Goal: Complete application form

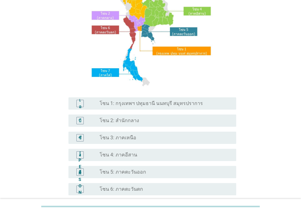
scroll to position [92, 0]
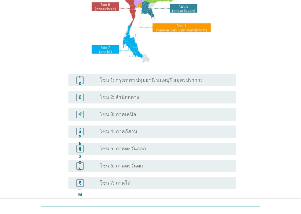
click at [117, 164] on font "โซน 6: ภาคตะวันตก" at bounding box center [121, 166] width 43 height 6
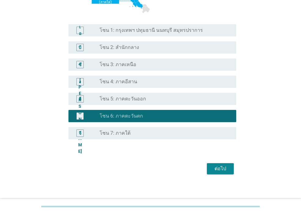
scroll to position [146, 0]
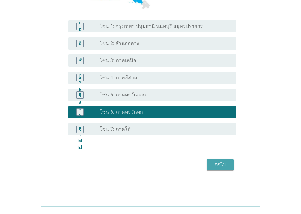
click at [222, 162] on font "ต่อไป" at bounding box center [221, 164] width 12 height 6
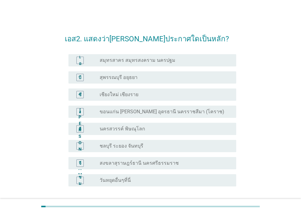
click at [101, 180] on font "วันหยุดอื่นๆที่นี่" at bounding box center [115, 180] width 31 height 6
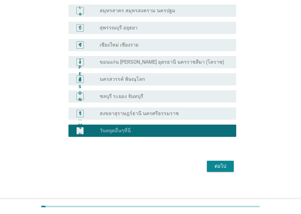
scroll to position [51, 0]
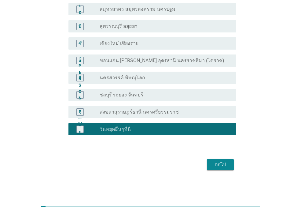
click at [225, 164] on font "ต่อไป" at bounding box center [221, 164] width 12 height 6
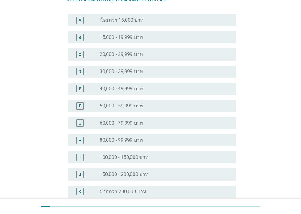
scroll to position [0, 0]
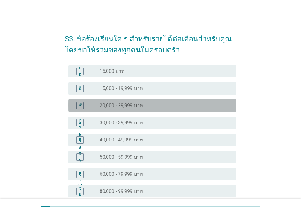
click at [115, 108] on font "20,000 - 29,999 บาท" at bounding box center [121, 105] width 43 height 6
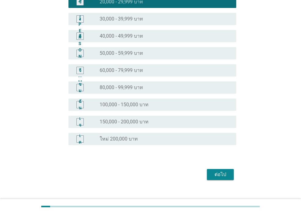
scroll to position [113, 0]
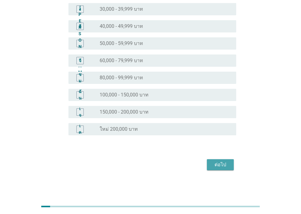
click at [212, 166] on div "ต่อไป" at bounding box center [220, 164] width 17 height 7
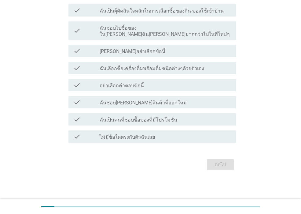
scroll to position [0, 0]
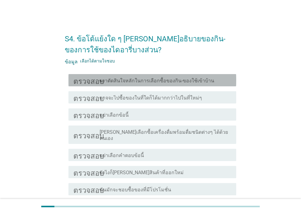
click at [192, 79] on font "ผงาตัดสินใจหลักในการเลือกซื้อของกิน-ของใช้เข้าบ้าน" at bounding box center [157, 81] width 115 height 6
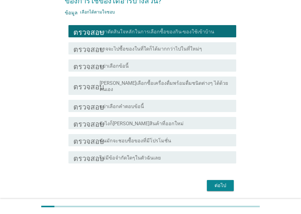
scroll to position [64, 0]
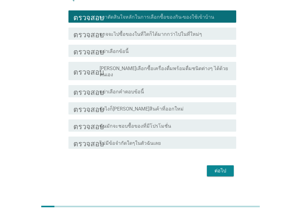
click at [223, 168] on font "ต่อไป" at bounding box center [221, 171] width 12 height 6
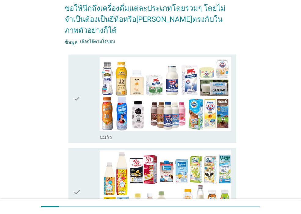
scroll to position [0, 0]
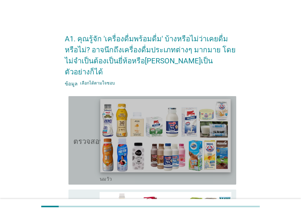
click at [178, 137] on img at bounding box center [165, 135] width 130 height 73
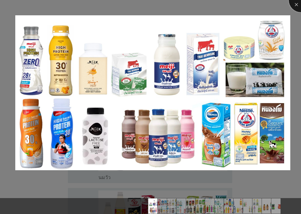
click at [295, 3] on div at bounding box center [301, 0] width 24 height 24
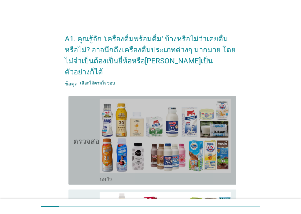
click at [90, 136] on font "ตรวจสอบ" at bounding box center [88, 139] width 31 height 7
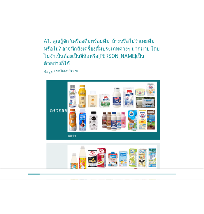
scroll to position [31, 0]
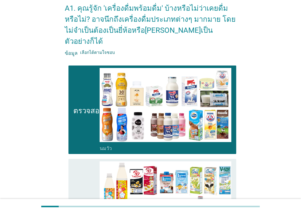
click at [75, 174] on icon "ตรวจสอบ" at bounding box center [88, 202] width 31 height 83
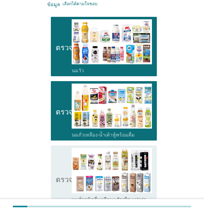
scroll to position [122, 0]
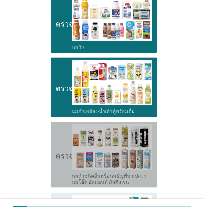
click at [61, 151] on font "ตรวจสอบ" at bounding box center [71, 154] width 31 height 7
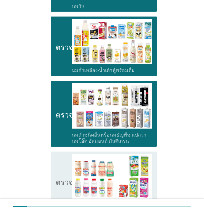
scroll to position [245, 0]
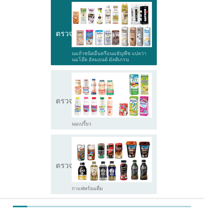
click at [61, 97] on icon "ตรวจสอบ" at bounding box center [71, 99] width 31 height 54
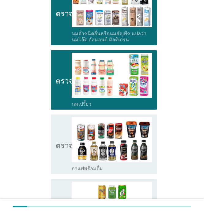
scroll to position [275, 0]
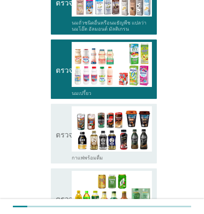
click at [58, 115] on icon "ตรวจสอบ" at bounding box center [71, 133] width 31 height 54
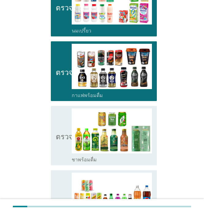
scroll to position [367, 0]
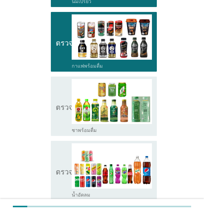
click at [59, 112] on icon "ตรวจสอบ" at bounding box center [71, 106] width 31 height 54
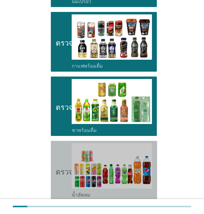
click at [59, 148] on icon "ตรวจสอบ" at bounding box center [71, 170] width 31 height 54
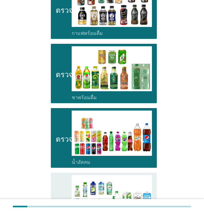
scroll to position [459, 0]
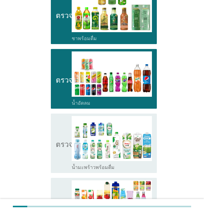
click at [59, 148] on icon "ตรวจสอบ" at bounding box center [71, 143] width 31 height 54
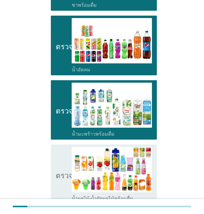
scroll to position [550, 0]
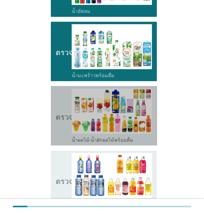
click at [61, 119] on icon "ตรวจสอบ" at bounding box center [71, 115] width 31 height 54
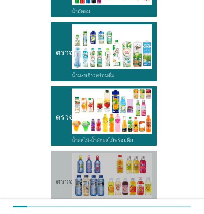
click at [56, 158] on icon "ตรวจสอบ" at bounding box center [71, 180] width 31 height 54
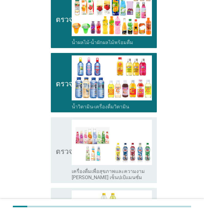
scroll to position [673, 0]
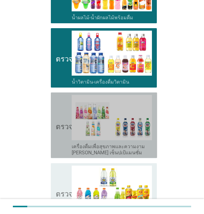
click at [58, 131] on icon "ตรวจสอบ" at bounding box center [71, 125] width 31 height 61
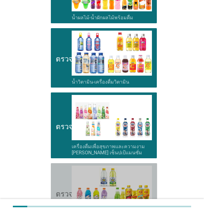
click at [58, 175] on icon "ตรวจสอบ" at bounding box center [71, 192] width 31 height 54
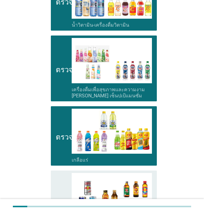
scroll to position [734, 0]
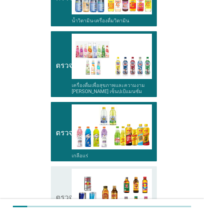
click at [59, 172] on icon "ตรวจสอบ" at bounding box center [71, 195] width 31 height 54
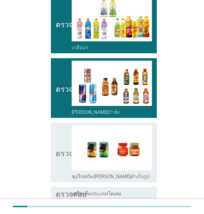
scroll to position [856, 0]
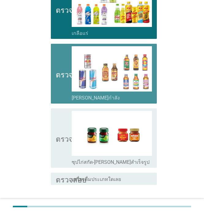
click at [56, 72] on icon "ตรวจสอบ" at bounding box center [71, 73] width 31 height 54
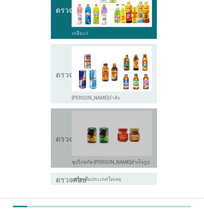
click at [58, 143] on icon "ตรวจสอบ" at bounding box center [71, 138] width 31 height 54
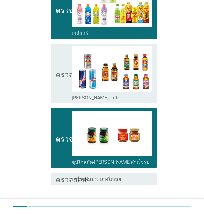
click at [136, 203] on font "ต่อไป" at bounding box center [141, 206] width 12 height 7
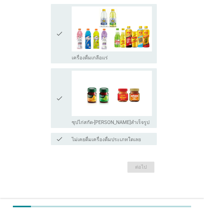
scroll to position [0, 0]
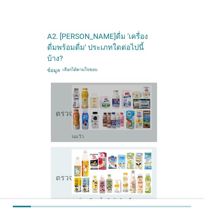
click at [60, 107] on icon "ตรวจสอบ" at bounding box center [71, 112] width 31 height 54
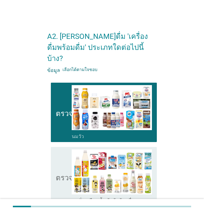
click at [60, 159] on icon "ตรวจสอบ" at bounding box center [71, 176] width 31 height 54
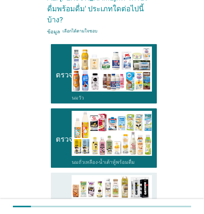
scroll to position [92, 0]
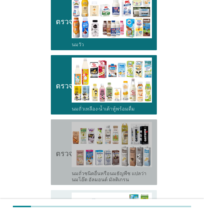
click at [61, 157] on icon "ตรวจสอบ" at bounding box center [71, 152] width 31 height 61
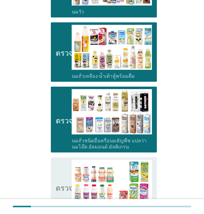
scroll to position [183, 0]
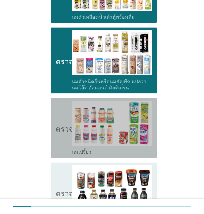
click at [60, 139] on icon "ตรวจสอบ" at bounding box center [71, 128] width 31 height 54
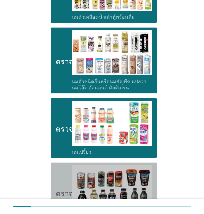
click at [57, 167] on icon "ตรวจสอบ" at bounding box center [71, 192] width 31 height 54
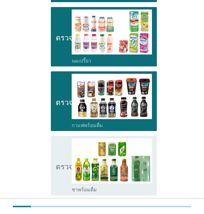
scroll to position [275, 0]
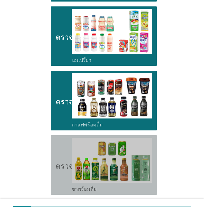
click at [57, 161] on font "ตรวจสอบ" at bounding box center [71, 164] width 31 height 7
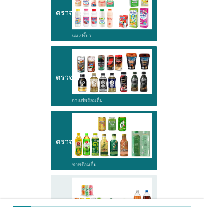
scroll to position [367, 0]
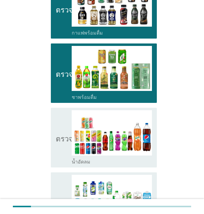
click at [61, 137] on icon "ตรวจสอบ" at bounding box center [71, 137] width 31 height 54
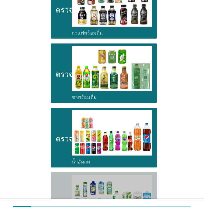
click at [59, 185] on icon "ตรวจสอบ" at bounding box center [71, 202] width 31 height 54
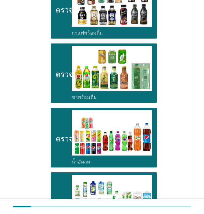
scroll to position [428, 0]
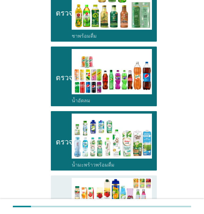
click at [60, 185] on icon "ตรวจสอบ" at bounding box center [71, 205] width 31 height 54
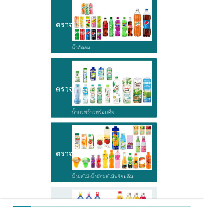
scroll to position [550, 0]
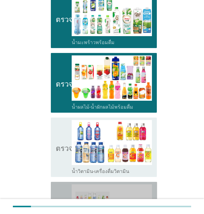
click at [61, 185] on icon "ตรวจสอบ" at bounding box center [71, 214] width 31 height 61
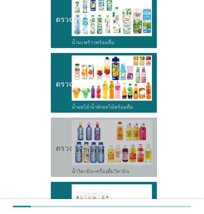
click at [62, 152] on icon "ตรวจสอบ" at bounding box center [71, 147] width 31 height 54
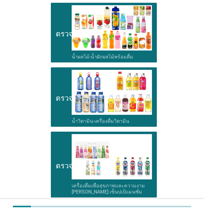
scroll to position [642, 0]
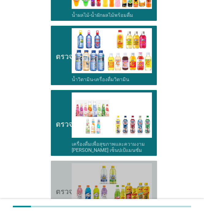
click at [62, 171] on icon "ตรวจสอบ" at bounding box center [71, 190] width 31 height 54
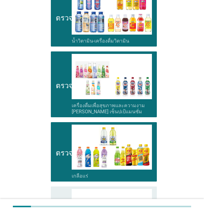
scroll to position [734, 0]
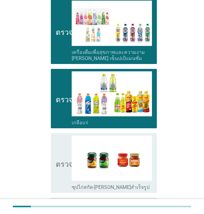
click at [60, 167] on icon "ตรวจสอบ" at bounding box center [71, 162] width 31 height 54
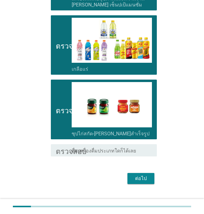
scroll to position [787, 0]
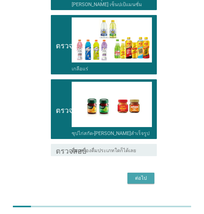
click at [136, 174] on font "ต่อไป" at bounding box center [141, 177] width 12 height 7
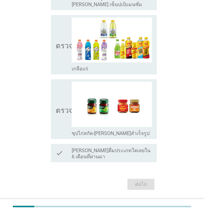
scroll to position [0, 0]
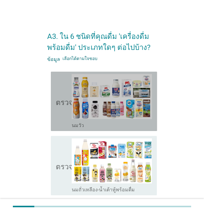
click at [59, 120] on icon "ตรวจสอบ" at bounding box center [71, 101] width 31 height 54
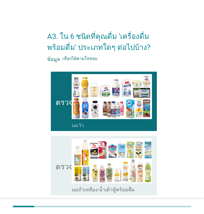
click at [55, 158] on div "ตรวจสอบ โครงร่างกล่องกาเครื่องหมายว่าง นมถั่วเหลือง-น้ำเต้าหู้พร้อมดื่ม" at bounding box center [104, 165] width 106 height 59
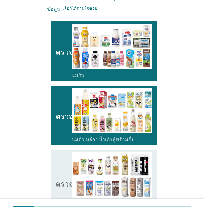
scroll to position [92, 0]
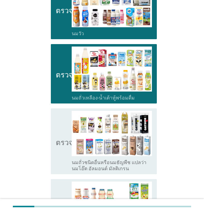
click at [56, 153] on icon "ตรวจสอบ" at bounding box center [71, 141] width 31 height 61
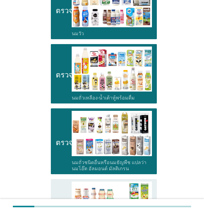
scroll to position [183, 0]
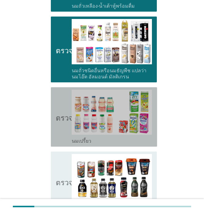
click at [59, 133] on icon "ตรวจสอบ" at bounding box center [71, 117] width 31 height 54
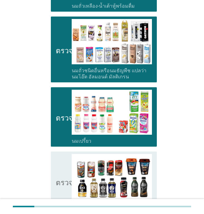
scroll to position [245, 0]
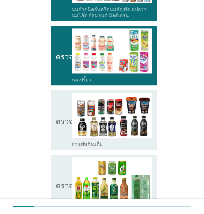
click at [60, 182] on font "ตรวจสอบ" at bounding box center [71, 184] width 31 height 7
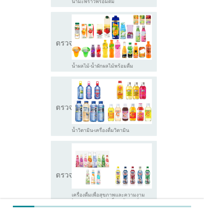
scroll to position [581, 0]
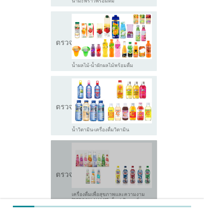
click at [61, 160] on icon "ตรวจสอบ" at bounding box center [71, 172] width 31 height 61
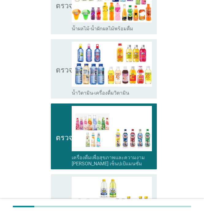
scroll to position [642, 0]
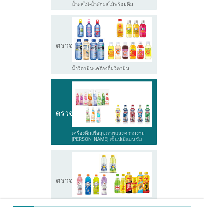
click at [59, 163] on icon "ตรวจสอบ" at bounding box center [71, 179] width 31 height 54
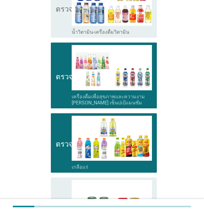
scroll to position [703, 0]
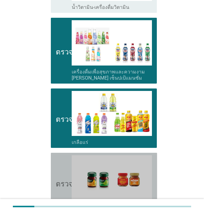
click at [58, 168] on icon "ตรวจสอบ" at bounding box center [71, 182] width 31 height 54
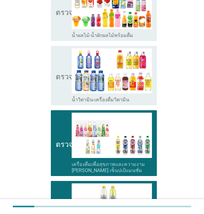
scroll to position [581, 0]
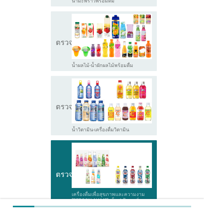
click at [63, 120] on icon "ตรวจสอบ" at bounding box center [71, 105] width 31 height 54
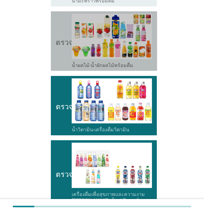
click at [53, 54] on div "ตรวจสอบ โครงร่างกล่องกาเครื่องหมายว่าง น้ำผลไม้-น้ำผักผลไม้พร้อมดื่ม" at bounding box center [104, 40] width 106 height 59
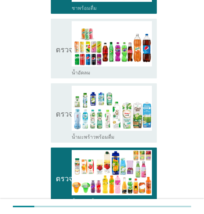
scroll to position [428, 0]
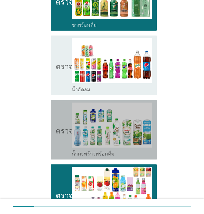
click at [58, 144] on icon "ตรวจสอบ" at bounding box center [71, 129] width 31 height 54
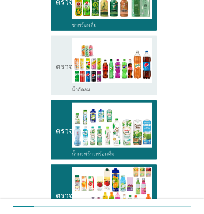
click at [57, 74] on icon "ตรวจสอบ" at bounding box center [71, 65] width 31 height 54
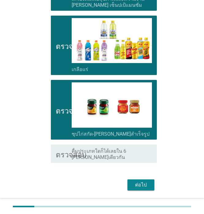
scroll to position [787, 0]
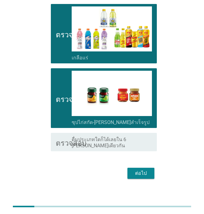
click at [140, 170] on font "ต่อไป" at bounding box center [141, 173] width 12 height 6
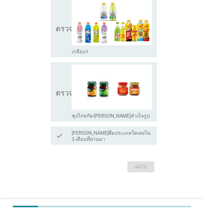
scroll to position [0, 0]
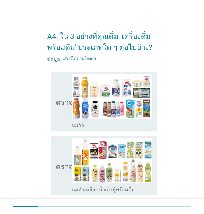
click at [60, 116] on icon "ตรวจสอบ" at bounding box center [71, 101] width 31 height 54
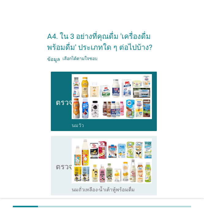
click at [63, 161] on icon "ตรวจสอบ" at bounding box center [71, 165] width 31 height 54
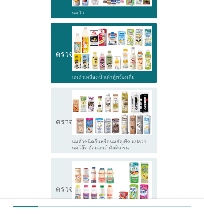
scroll to position [122, 0]
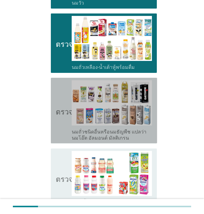
click at [58, 129] on icon "ตรวจสอบ" at bounding box center [71, 110] width 31 height 61
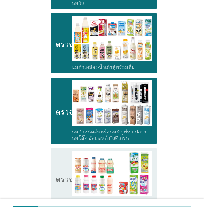
click at [59, 164] on icon "ตรวจสอบ" at bounding box center [71, 178] width 31 height 54
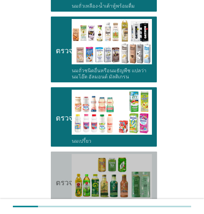
click at [60, 164] on icon "ตรวจสอบ" at bounding box center [71, 181] width 31 height 54
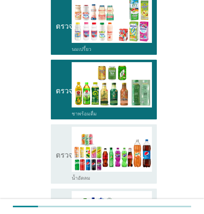
click at [60, 164] on icon "ตรวจสอบ" at bounding box center [71, 154] width 31 height 54
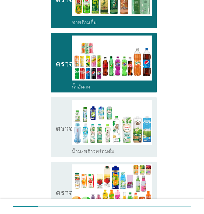
scroll to position [367, 0]
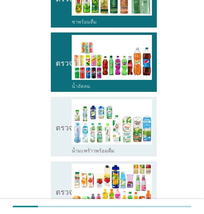
click at [60, 147] on icon "ตรวจสอบ" at bounding box center [71, 126] width 31 height 54
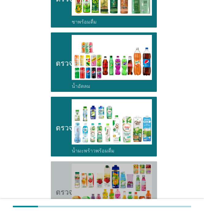
click at [57, 173] on icon "ตรวจสอบ" at bounding box center [71, 191] width 31 height 54
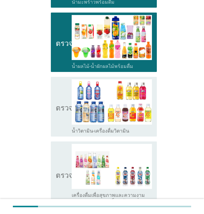
scroll to position [520, 0]
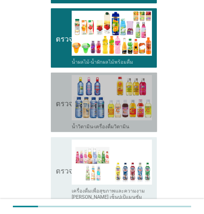
click at [58, 105] on font "ตรวจสอบ" at bounding box center [71, 102] width 31 height 7
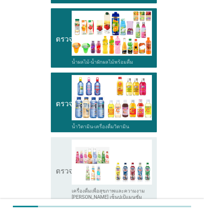
click at [58, 159] on icon "ตรวจสอบ" at bounding box center [71, 169] width 31 height 61
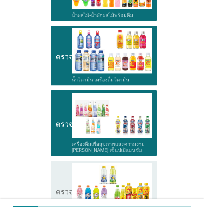
scroll to position [611, 0]
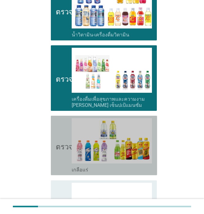
click at [58, 160] on icon "ตรวจสอบ" at bounding box center [71, 145] width 31 height 54
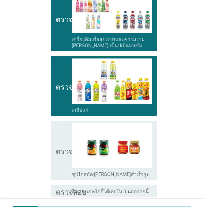
scroll to position [673, 0]
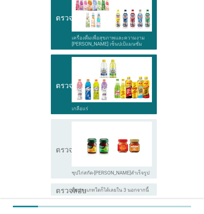
click at [58, 160] on icon "ตรวจสอบ" at bounding box center [71, 148] width 31 height 54
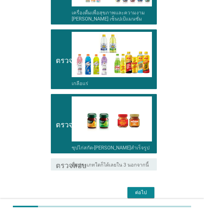
scroll to position [723, 0]
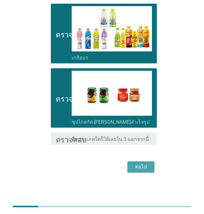
click at [136, 167] on font "ต่อไป" at bounding box center [141, 167] width 12 height 6
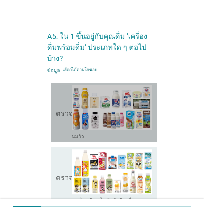
click at [56, 109] on icon "ตรวจสอบ" at bounding box center [71, 112] width 31 height 54
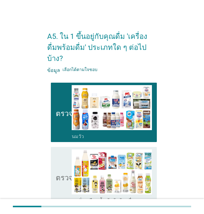
click at [56, 173] on font "ตรวจสอบ" at bounding box center [71, 176] width 31 height 7
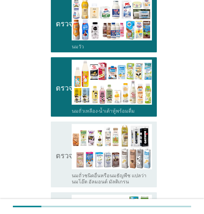
scroll to position [92, 0]
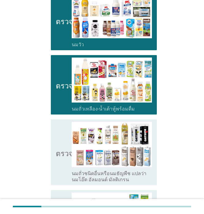
click at [56, 149] on font "ตรวจสอบ" at bounding box center [71, 152] width 31 height 7
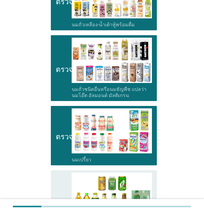
scroll to position [245, 0]
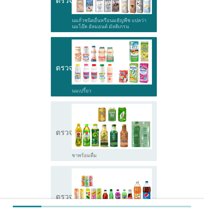
click at [52, 130] on div "ตรวจสอบ โครงร่างกล่องกาเครื่องหมายว่าง ชาพร้อมดื่ม" at bounding box center [104, 130] width 106 height 59
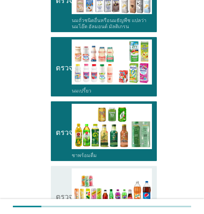
click at [61, 175] on icon "ตรวจสอบ" at bounding box center [71, 195] width 31 height 54
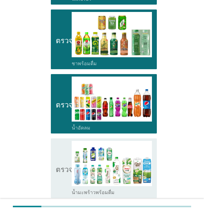
click at [63, 163] on icon "ตรวจสอบ" at bounding box center [71, 168] width 31 height 54
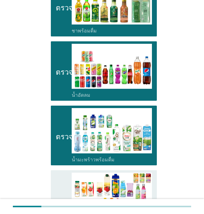
scroll to position [428, 0]
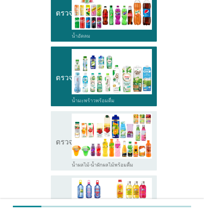
click at [63, 139] on icon "ตรวจสอบ" at bounding box center [71, 140] width 31 height 54
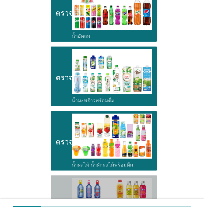
click at [65, 178] on icon "ตรวจสอบ" at bounding box center [71, 205] width 31 height 54
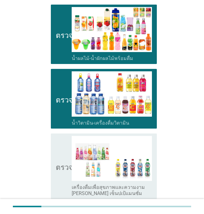
scroll to position [581, 0]
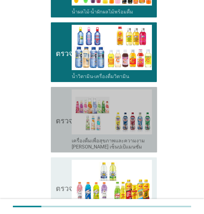
click at [57, 138] on icon "ตรวจสอบ" at bounding box center [71, 119] width 31 height 61
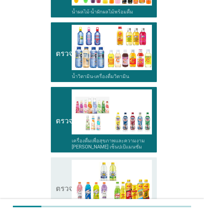
click at [57, 160] on icon "ตรวจสอบ" at bounding box center [71, 187] width 31 height 54
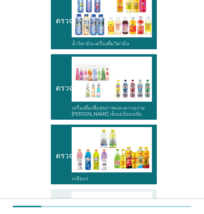
scroll to position [703, 0]
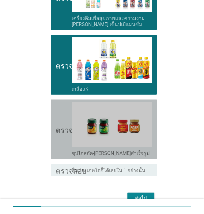
click at [61, 134] on icon "ตรวจสอบ" at bounding box center [71, 129] width 31 height 54
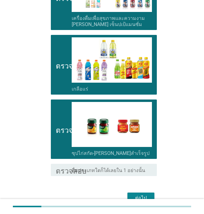
click at [140, 195] on font "ต่อไป" at bounding box center [141, 198] width 12 height 6
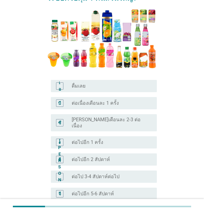
scroll to position [92, 0]
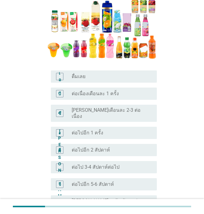
click at [61, 91] on div "บี" at bounding box center [59, 93] width 7 height 7
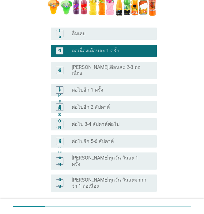
scroll to position [174, 0]
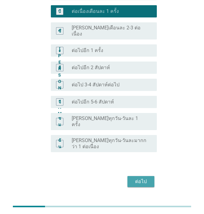
click at [142, 178] on font "ต่อไป" at bounding box center [141, 181] width 12 height 6
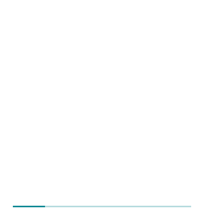
scroll to position [0, 0]
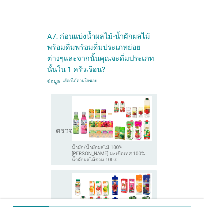
click at [62, 136] on icon "ตรวจสอบ" at bounding box center [71, 129] width 31 height 67
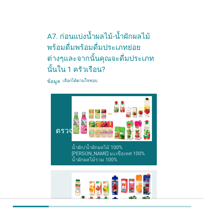
click at [62, 172] on icon "ตรวจสอบ" at bounding box center [71, 202] width 31 height 61
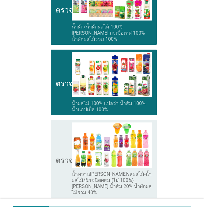
scroll to position [122, 0]
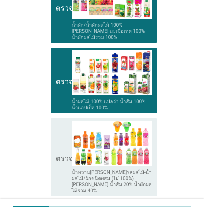
click at [56, 161] on icon "ตรวจสอบ" at bounding box center [71, 156] width 31 height 73
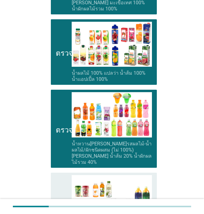
scroll to position [214, 0]
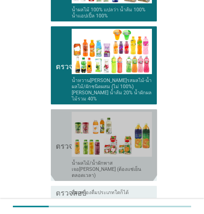
click at [57, 137] on icon "ตรวจสอบ" at bounding box center [71, 145] width 31 height 67
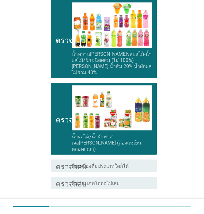
scroll to position [266, 0]
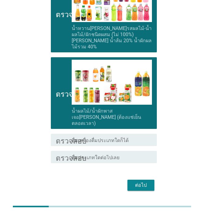
click at [140, 182] on font "ต่อไป" at bounding box center [141, 185] width 12 height 6
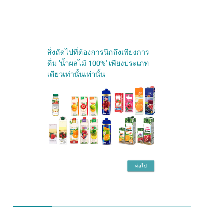
click at [142, 165] on font "ต่อไป" at bounding box center [141, 166] width 12 height 6
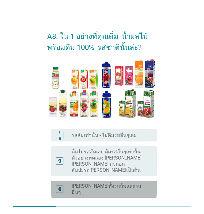
click at [57, 185] on div "ซี" at bounding box center [59, 188] width 7 height 7
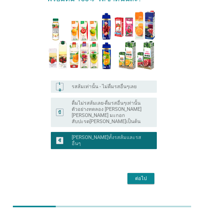
scroll to position [49, 0]
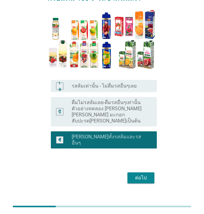
click at [142, 175] on font "ต่อไป" at bounding box center [141, 178] width 12 height 6
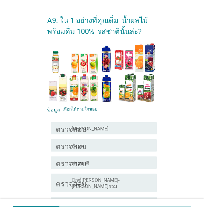
scroll to position [31, 0]
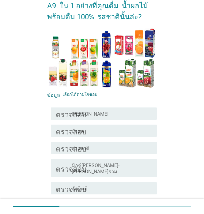
click at [105, 164] on font "มิกซ์[PERSON_NAME]-[PERSON_NAME]รวม" at bounding box center [96, 168] width 48 height 12
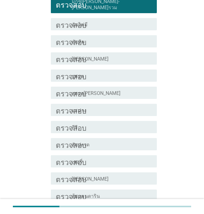
scroll to position [214, 0]
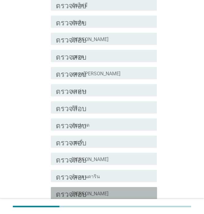
click at [115, 189] on div "โครงร่างกล่องกาเครื่องหมายว่าง [PERSON_NAME]" at bounding box center [112, 192] width 80 height 7
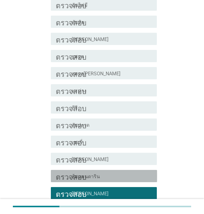
click at [113, 172] on div "โครงร่างกล่องกาเครื่องหมายว่าง ส้มแมนดาริน" at bounding box center [112, 175] width 80 height 7
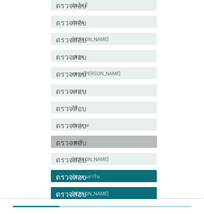
click at [110, 138] on div "โครงร่างกล่องกาเครื่องหมายว่าง เชอรี่" at bounding box center [112, 141] width 80 height 7
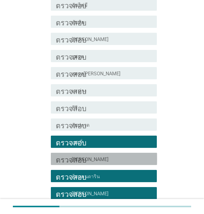
click at [110, 155] on div "โครงร่างกล่องกาเครื่องหมายว่าง [PERSON_NAME]" at bounding box center [112, 158] width 80 height 7
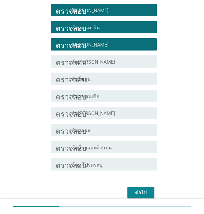
scroll to position [382, 0]
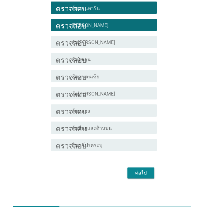
click at [140, 170] on font "ต่อไป" at bounding box center [141, 173] width 12 height 6
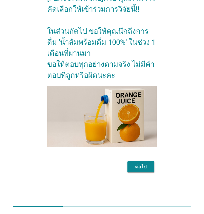
scroll to position [0, 0]
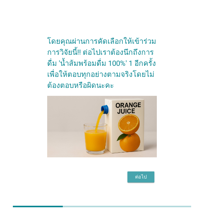
click at [141, 175] on font "ต่อไป" at bounding box center [141, 177] width 12 height 6
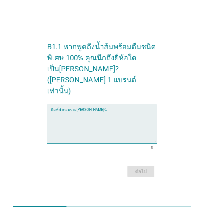
click at [66, 132] on textarea "พิมพ์คำตอบของคุณที่นี่" at bounding box center [104, 127] width 106 height 32
type textarea "ทิปโก้"
click at [144, 168] on font "ต่อไป" at bounding box center [141, 171] width 12 height 6
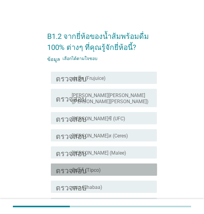
click at [105, 167] on div "ตรวจสอบ โครงร่างกล่องกาเครื่องหมายว่าง ทิปโก้ (Tipco)" at bounding box center [104, 169] width 106 height 12
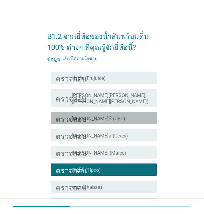
click at [107, 114] on div "โครงร่างกล่องกาเครื่องหมายว่าง [PERSON_NAME]ซี (UFC)" at bounding box center [112, 117] width 80 height 7
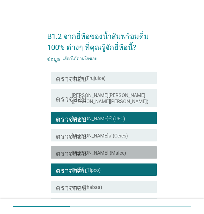
click at [111, 149] on div "โครงร่างกล่องกาเครื่องหมายว่าง [PERSON_NAME] (Malee)" at bounding box center [112, 152] width 80 height 7
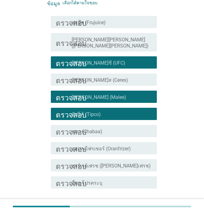
scroll to position [61, 0]
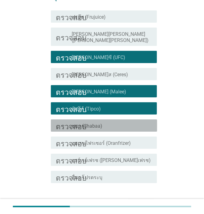
click at [108, 124] on div "ตรวจสอบ โครงร่างกล่องกาเครื่องหมายว่าง ชบา ([GEOGRAPHIC_DATA])" at bounding box center [104, 125] width 106 height 12
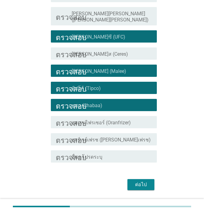
scroll to position [93, 0]
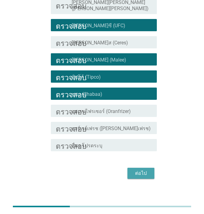
click at [143, 170] on font "ต่อไป" at bounding box center [141, 173] width 12 height 6
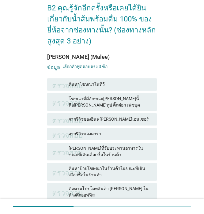
scroll to position [61, 0]
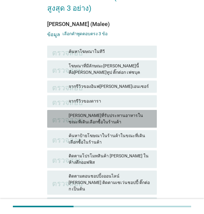
click at [109, 120] on font "[PERSON_NAME]ที่รับประทานอาหารในขณะที่เดินเลือกซื้อในร้านค้า" at bounding box center [109, 118] width 83 height 13
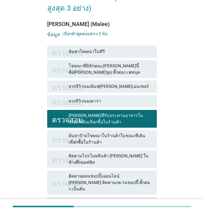
click at [120, 175] on font "ติดตามตอนชอปปิ้งออนไลน์ [PERSON_NAME] ติดตามเซเว่นชอปปี้ ติ๊กต่อก เป็นต้น" at bounding box center [109, 182] width 83 height 19
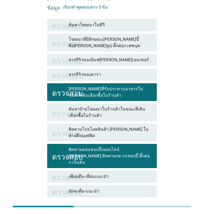
scroll to position [59, 0]
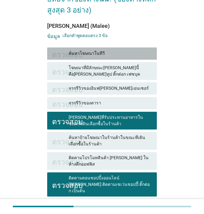
click at [100, 51] on font "ค้นหาโฆษณาในทีวี" at bounding box center [86, 53] width 36 height 5
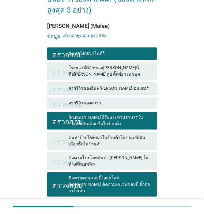
click at [102, 68] on font "โฆษณาที่มีลักษณะ[PERSON_NAME]นี้คือ[PERSON_NAME]ทูป ติ๊กต่อก เฟซบุค" at bounding box center [103, 70] width 71 height 11
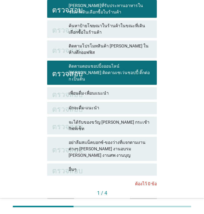
scroll to position [182, 0]
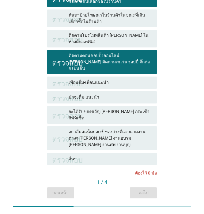
click at [141, 187] on div "ก่อนหน้า ต่อไป" at bounding box center [102, 192] width 110 height 11
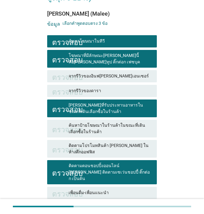
scroll to position [59, 0]
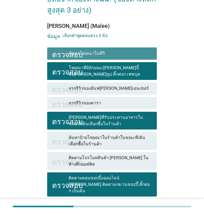
click at [135, 54] on font "ค้นหาโฆษณาในทีวี" at bounding box center [109, 53] width 83 height 6
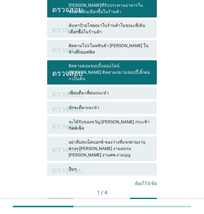
scroll to position [182, 0]
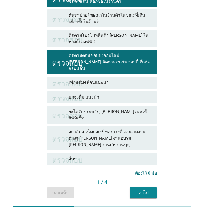
click at [145, 190] on font "ต่อไป" at bounding box center [143, 192] width 10 height 5
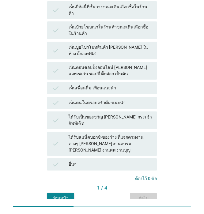
scroll to position [0, 0]
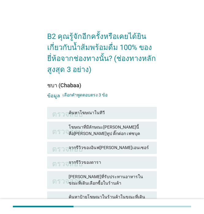
click at [124, 125] on font "โฆษณาที่มีลักษณะ[PERSON_NAME]นี้คือ[PERSON_NAME]ทูป ติ๊กต่อก เฟซบุค" at bounding box center [103, 129] width 71 height 11
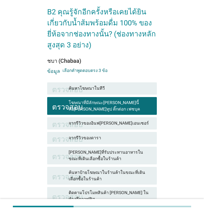
scroll to position [61, 0]
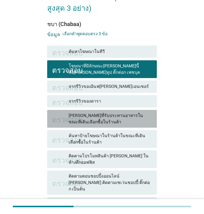
click at [127, 124] on font "[PERSON_NAME]ที่รับประทานอาหารในขณะที่เดินเลือกซื้อในร้านค้า" at bounding box center [109, 118] width 83 height 13
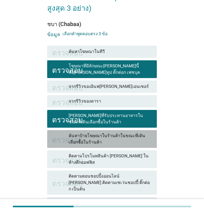
click at [131, 139] on font "ค้นหาป้ายโฆษณาในร้านค้าในขณะที่เดินเลือกซื้อในร้านค้า" at bounding box center [109, 138] width 83 height 13
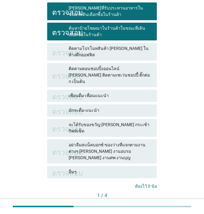
scroll to position [182, 0]
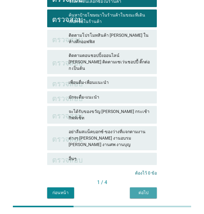
click at [142, 190] on font "ต่อไป" at bounding box center [143, 192] width 10 height 5
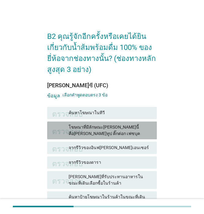
click at [137, 131] on font "โฆษณาที่มีลักษณะ[PERSON_NAME]นี้คือ[PERSON_NAME]ทูป ติ๊กต่อก เฟซบุค" at bounding box center [109, 130] width 83 height 13
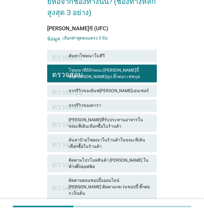
scroll to position [61, 0]
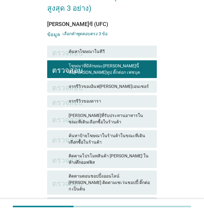
click at [135, 122] on font "[PERSON_NAME]ที่รับประทานอาหารในขณะที่เดินเลือกซื้อในร้านค้า" at bounding box center [109, 118] width 83 height 13
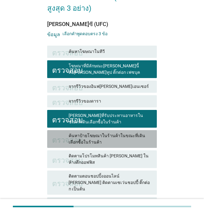
click at [133, 138] on font "ค้นหาป้ายโฆษณาในร้านค้าในขณะที่เดินเลือกซื้อในร้านค้า" at bounding box center [106, 138] width 76 height 11
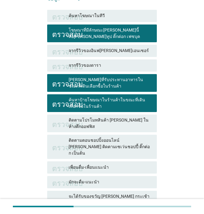
scroll to position [153, 0]
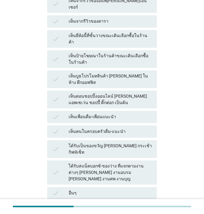
scroll to position [0, 0]
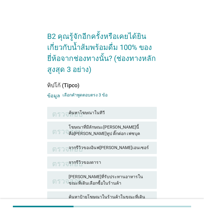
click at [120, 111] on font "ค้นหาโฆษณาในทีวี" at bounding box center [109, 112] width 83 height 6
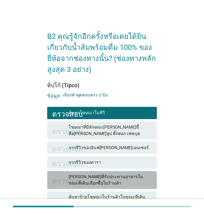
click at [126, 178] on font "[PERSON_NAME]ที่รับประทานอาหารในขณะที่เดินเลือกซื้อในร้านค้า" at bounding box center [105, 179] width 74 height 11
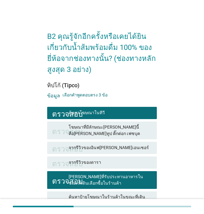
click at [124, 195] on font "ค้นหาป้ายโฆษณาในร้านค้าในขณะที่เดินเลือกซื้อในร้านค้า" at bounding box center [106, 199] width 76 height 11
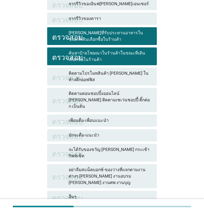
scroll to position [153, 0]
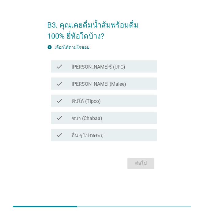
scroll to position [0, 0]
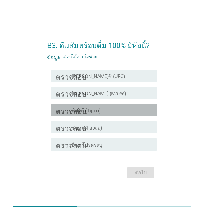
click at [112, 113] on div "โครงร่างกล่องกาเครื่องหมายว่าง ทิปโก้ (Tipco)" at bounding box center [112, 109] width 80 height 7
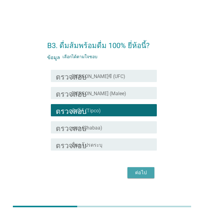
click at [141, 172] on font "ต่อไป" at bounding box center [141, 172] width 12 height 6
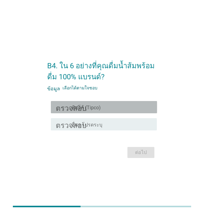
click at [116, 106] on div "โครงร่างกล่องกาเครื่องหมายว่าง ทิปโก้ (Tipco)" at bounding box center [112, 106] width 80 height 7
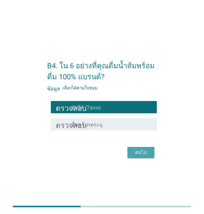
click at [144, 150] on font "ต่อไป" at bounding box center [141, 152] width 12 height 6
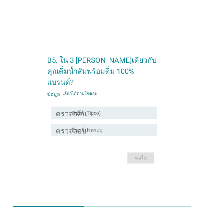
click at [90, 110] on font "ทิปโก้ (Tipco)" at bounding box center [86, 113] width 29 height 6
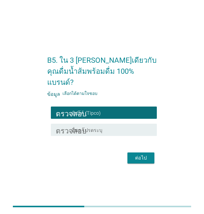
click at [141, 155] on font "ต่อไป" at bounding box center [141, 158] width 12 height 6
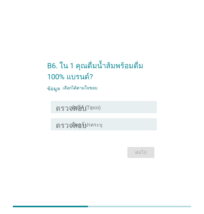
click at [97, 108] on font "ทิปโก้ (Tipco)" at bounding box center [86, 108] width 29 height 6
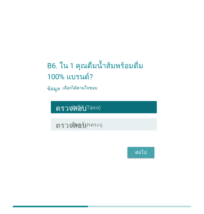
click at [138, 151] on font "ต่อไป" at bounding box center [141, 152] width 12 height 6
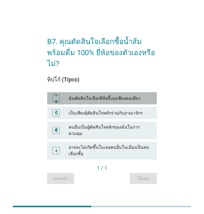
click at [94, 98] on font "ฉันตัดสินใจเลือกยี่ห้อนี้เองเพียงคนเดียว" at bounding box center [104, 98] width 72 height 5
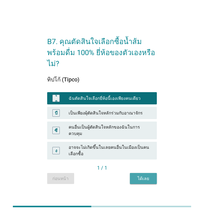
click at [143, 176] on font "ได้เลย" at bounding box center [143, 178] width 12 height 5
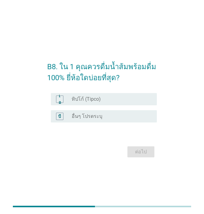
click at [92, 101] on font "ทิปโก้ (Tipco)" at bounding box center [86, 99] width 29 height 6
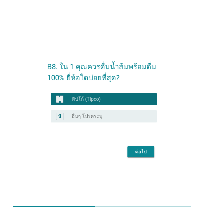
click at [141, 150] on font "ต่อไป" at bounding box center [141, 152] width 12 height 6
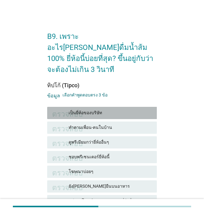
click at [109, 109] on font "เป็นยี่ห้อของบริษัท" at bounding box center [109, 112] width 83 height 6
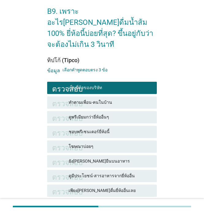
scroll to position [61, 0]
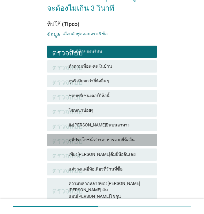
click at [130, 136] on font "ดูมีประโยชน์-สารอาหารจากยี่ห้ออื่น" at bounding box center [109, 139] width 83 height 6
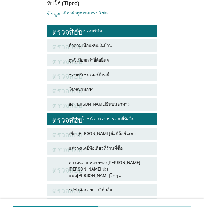
scroll to position [122, 0]
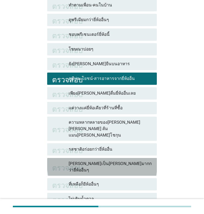
click at [130, 161] on font "[PERSON_NAME]เป็น[PERSON_NAME]มากกว่ายี่ห้ออื่นๆ" at bounding box center [109, 166] width 83 height 11
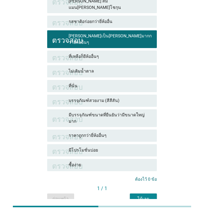
scroll to position [251, 0]
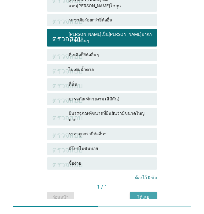
click at [144, 194] on font "ได้เลย" at bounding box center [143, 196] width 12 height 5
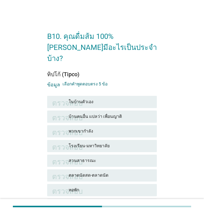
click at [118, 98] on font "ในบ้านตัวเอง" at bounding box center [109, 101] width 83 height 6
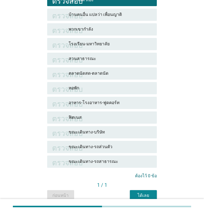
scroll to position [117, 0]
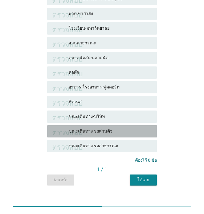
click at [117, 128] on font "ขณะเดินทาง-รถส่วนตัว" at bounding box center [109, 131] width 83 height 6
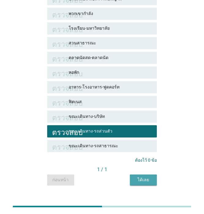
click at [147, 177] on font "ได้เลย" at bounding box center [143, 179] width 12 height 5
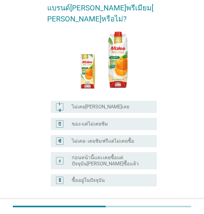
scroll to position [61, 0]
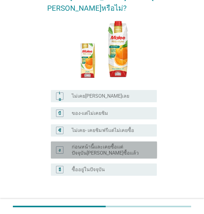
click at [126, 144] on font "ก่อนหน้านี้และเคยซื้อแต่ปัจจุบัน[PERSON_NAME]ซื้อแล้ว" at bounding box center [109, 150] width 75 height 12
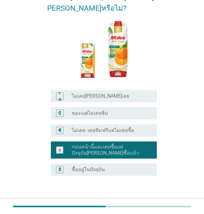
click at [142, 202] on font "ต่อไป" at bounding box center [141, 205] width 12 height 6
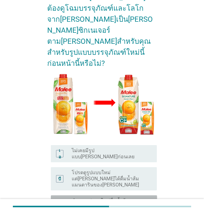
click at [127, 197] on font "สำรวจรูปแบบใหม่ดื่มน้ำส้มแมนดารินของ[PERSON_NAME]ในปัจจุบัน" at bounding box center [109, 203] width 75 height 12
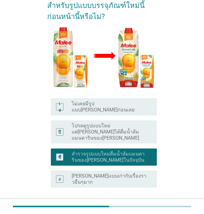
scroll to position [109, 0]
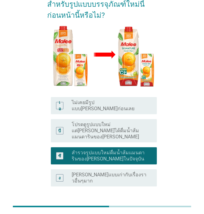
click at [144, 212] on font "ต่อไป" at bounding box center [141, 215] width 12 height 6
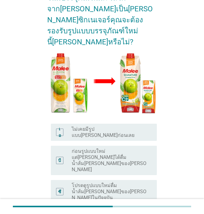
scroll to position [92, 0]
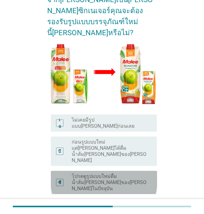
click at [130, 173] on font "โปรดดูรูปแบบใหม่ดื่มน้ำส้ม[PERSON_NAME]ของ[PERSON_NAME]ในปัจจุบัน" at bounding box center [109, 182] width 75 height 18
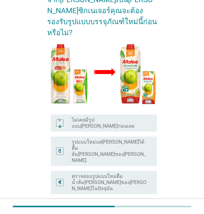
click at [128, 173] on font "ตรวจสอบรูปแบบใหม่ดื่มน้ำส้ม[PERSON_NAME]ของ[PERSON_NAME]ในปัจจุบัน" at bounding box center [109, 182] width 75 height 18
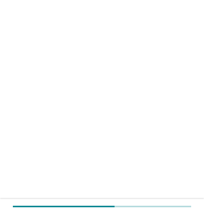
scroll to position [0, 0]
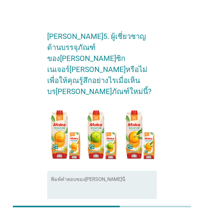
click at [68, 182] on textarea "พิมพ์คำตอบของคุณที่นี่" at bounding box center [104, 194] width 106 height 32
type textarea "ร"
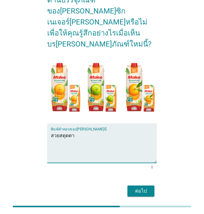
scroll to position [50, 0]
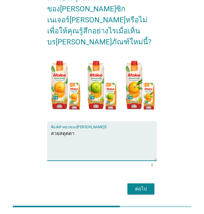
type textarea "สวยสดุดตา"
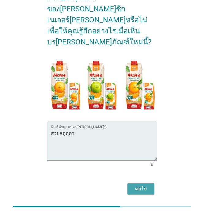
click at [144, 186] on font "ต่อไป" at bounding box center [141, 189] width 12 height 6
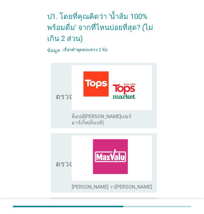
scroll to position [31, 0]
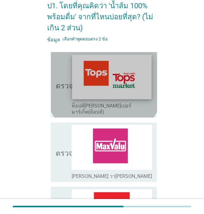
click at [106, 89] on img at bounding box center [111, 76] width 79 height 45
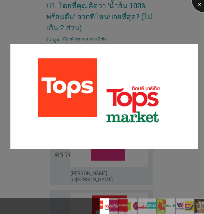
click at [199, 5] on div at bounding box center [203, 0] width 24 height 24
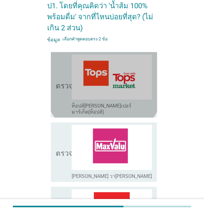
click at [59, 85] on font "ตรวจสอบ" at bounding box center [71, 84] width 31 height 7
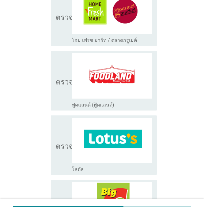
scroll to position [306, 0]
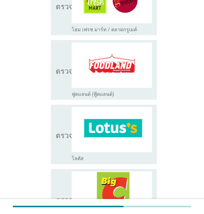
click at [61, 136] on icon "ตรวจสอบ" at bounding box center [71, 134] width 31 height 54
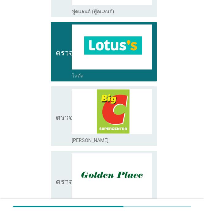
scroll to position [397, 0]
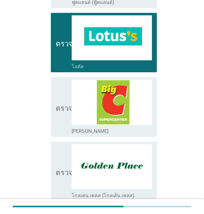
click at [60, 120] on icon "ตรวจสอบ" at bounding box center [71, 106] width 31 height 54
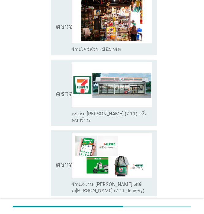
scroll to position [825, 0]
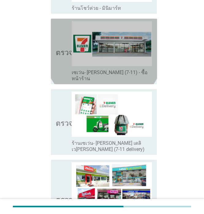
click at [61, 43] on icon "ตรวจสอบ" at bounding box center [71, 51] width 31 height 61
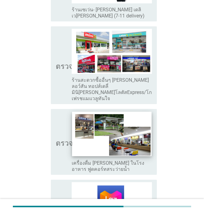
scroll to position [1039, 0]
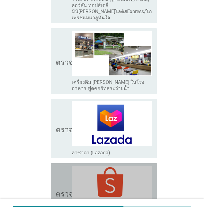
click at [58, 189] on font "ตรวจสอบ" at bounding box center [71, 192] width 31 height 7
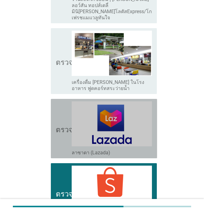
click at [60, 117] on icon "ตรวจสอบ" at bounding box center [71, 128] width 31 height 54
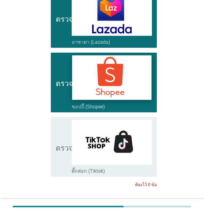
scroll to position [1160, 0]
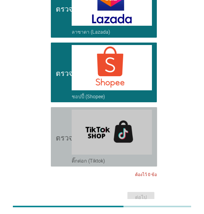
click at [61, 133] on font "ตรวจสอบ" at bounding box center [71, 136] width 31 height 7
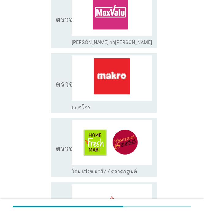
scroll to position [29, 0]
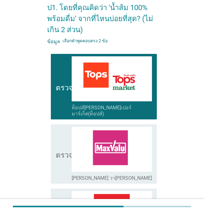
click at [63, 101] on icon "ตรวจสอบ" at bounding box center [71, 86] width 31 height 61
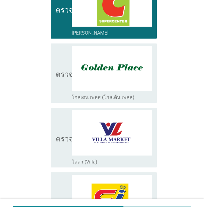
scroll to position [426, 0]
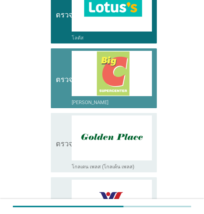
click at [58, 90] on icon "ตรวจสอบ" at bounding box center [71, 78] width 31 height 54
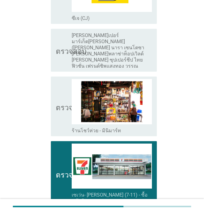
scroll to position [824, 0]
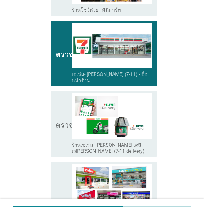
click at [63, 50] on icon "ตรวจสอบ" at bounding box center [71, 53] width 31 height 61
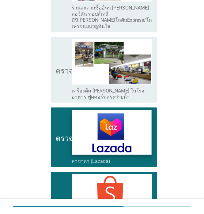
scroll to position [1038, 0]
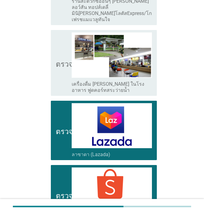
click at [59, 111] on icon "ตรวจสอบ" at bounding box center [71, 130] width 31 height 54
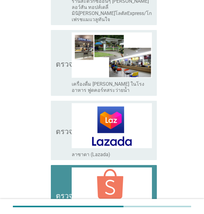
click at [62, 167] on icon "ตรวจสอบ" at bounding box center [71, 194] width 31 height 54
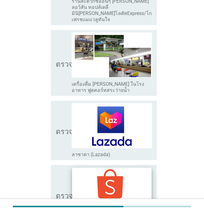
scroll to position [1160, 0]
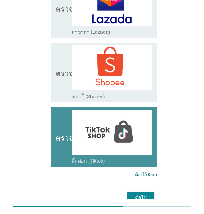
click at [62, 113] on icon "ตรวจสอบ" at bounding box center [71, 136] width 31 height 54
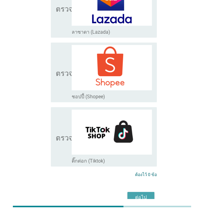
click at [142, 194] on font "ต่อไป" at bounding box center [141, 197] width 12 height 6
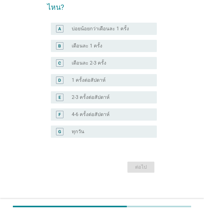
scroll to position [0, 0]
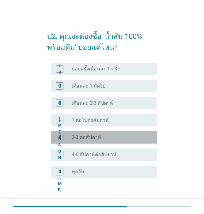
click at [72, 138] on font "2-3 ต่อสัปดาห์" at bounding box center [86, 137] width 29 height 6
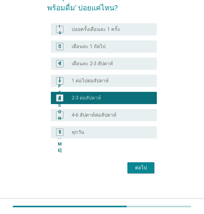
scroll to position [40, 0]
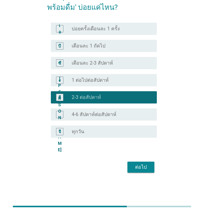
click at [146, 168] on font "ต่อไป" at bounding box center [141, 167] width 12 height 6
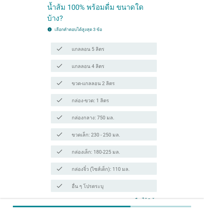
scroll to position [0, 0]
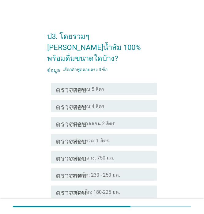
click at [92, 138] on font "กล่อง-ขวด: 1 ลิตร" at bounding box center [90, 141] width 37 height 6
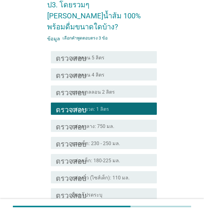
scroll to position [85, 0]
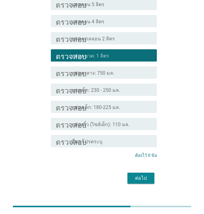
click at [141, 175] on font "ต่อไป" at bounding box center [141, 178] width 12 height 6
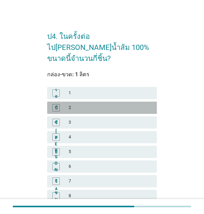
click at [73, 104] on font "2" at bounding box center [109, 107] width 83 height 6
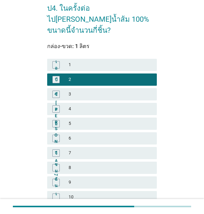
scroll to position [122, 0]
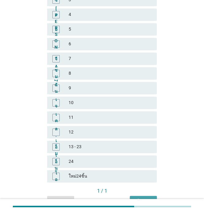
click at [145, 198] on font "ได้เลย" at bounding box center [143, 201] width 12 height 6
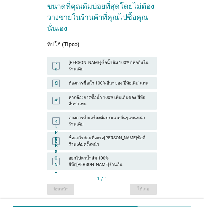
scroll to position [45, 0]
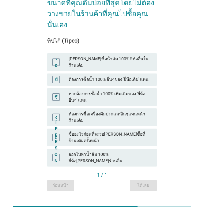
click at [85, 77] on font "ต้องการซื้อน้ำ 100% อื่นๆของ 'ยี่ห้อเดิม' แทน" at bounding box center [108, 79] width 80 height 5
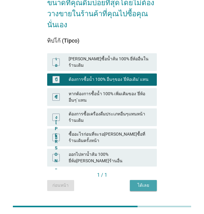
click at [144, 182] on font "ได้เลย" at bounding box center [143, 185] width 12 height 6
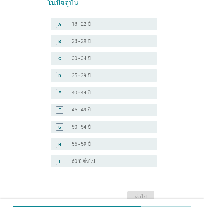
scroll to position [0, 0]
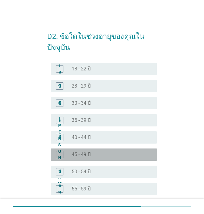
click at [60, 154] on font "[PERSON_NAME]" at bounding box center [60, 154] width 4 height 76
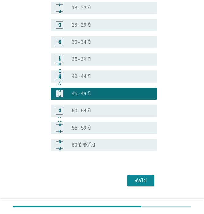
scroll to position [74, 0]
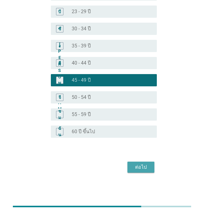
click at [142, 168] on font "ต่อไป" at bounding box center [141, 167] width 12 height 6
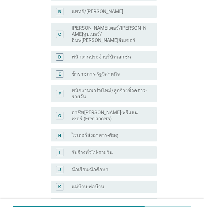
scroll to position [0, 0]
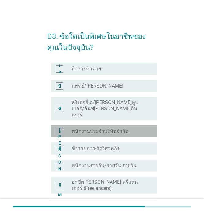
click at [61, 127] on div "ง" at bounding box center [59, 130] width 7 height 7
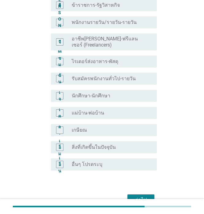
scroll to position [165, 0]
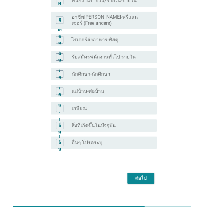
click at [137, 175] on font "ต่อไป" at bounding box center [141, 178] width 12 height 6
